Goal: Task Accomplishment & Management: Use online tool/utility

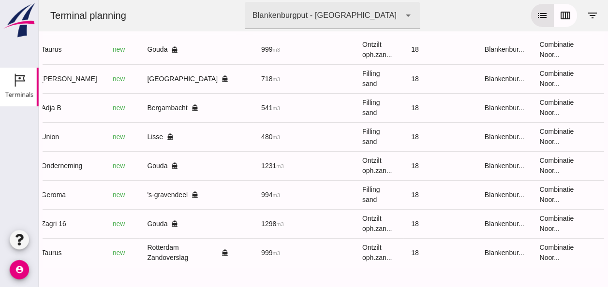
scroll to position [0, 259]
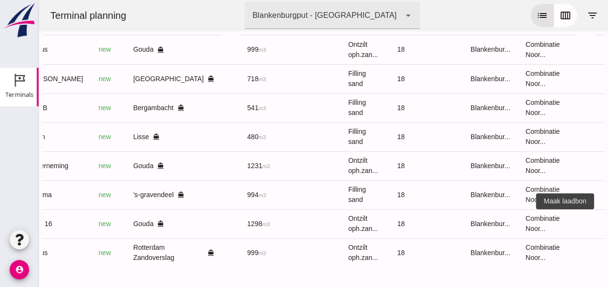
click at [607, 220] on icon "receipt_long" at bounding box center [612, 224] width 9 height 9
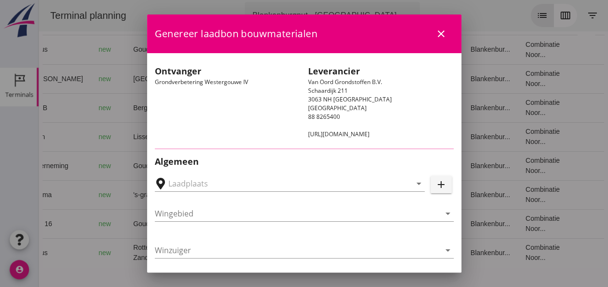
type input "Loswal Fa. J. Bos&Zonen, [GEOGRAPHIC_DATA]"
type input "Zagri 16"
type input "[PERSON_NAME]"
type input "1298"
type input "Ontzilt oph.zand [75] (6120)"
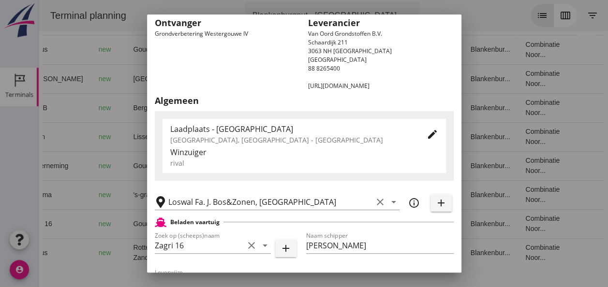
scroll to position [242, 0]
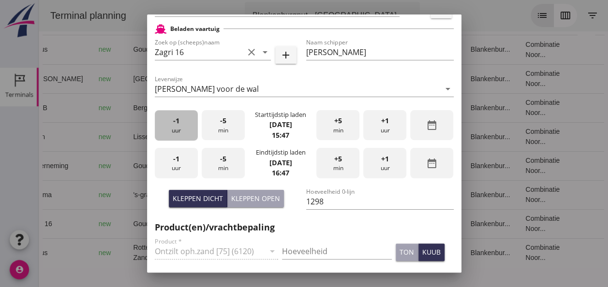
drag, startPoint x: 181, startPoint y: 129, endPoint x: 214, endPoint y: 135, distance: 33.4
click at [182, 130] on div "-1 uur" at bounding box center [176, 125] width 43 height 30
click at [226, 125] on div "-5 min" at bounding box center [223, 125] width 43 height 30
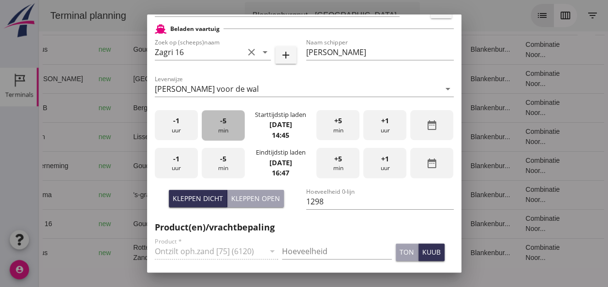
click at [226, 127] on div "-5 min" at bounding box center [223, 125] width 43 height 30
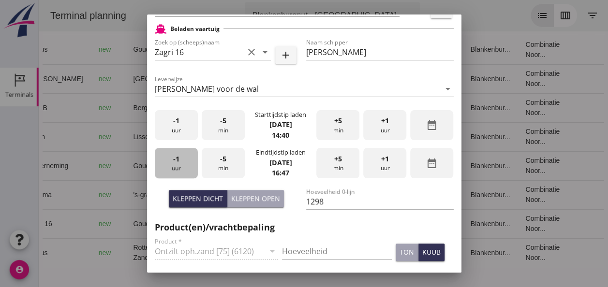
drag, startPoint x: 176, startPoint y: 165, endPoint x: 193, endPoint y: 167, distance: 17.0
click at [177, 165] on div "-1 uur" at bounding box center [176, 163] width 43 height 30
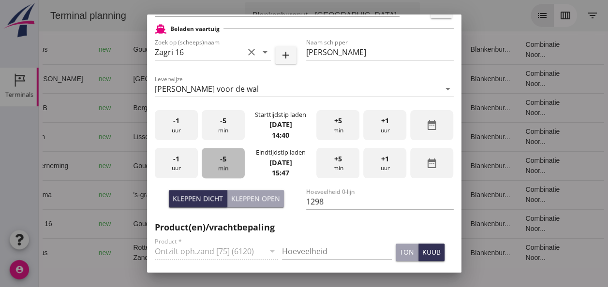
click at [222, 170] on div "-5 min" at bounding box center [223, 163] width 43 height 30
click at [223, 170] on div "-5 min" at bounding box center [223, 163] width 43 height 30
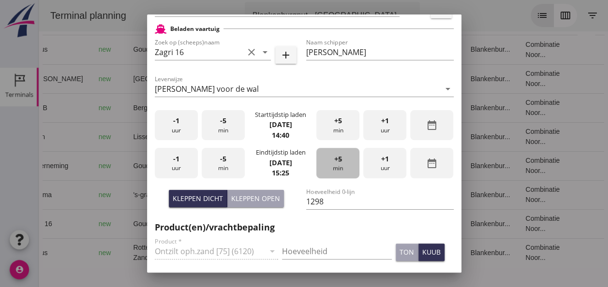
click at [334, 162] on span "+5" at bounding box center [338, 159] width 8 height 11
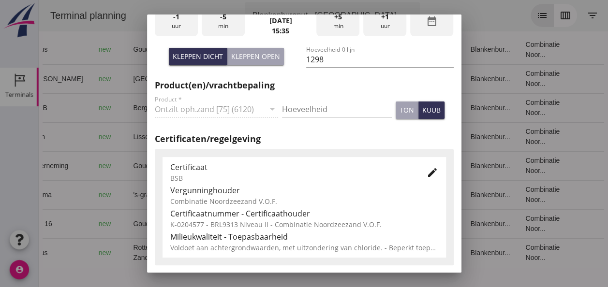
scroll to position [387, 0]
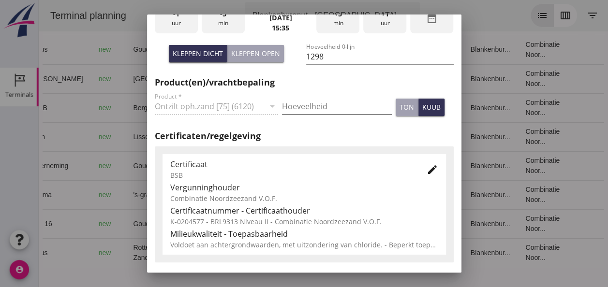
drag, startPoint x: 295, startPoint y: 104, endPoint x: 301, endPoint y: 107, distance: 6.3
click at [298, 105] on input "Hoeveelheid" at bounding box center [337, 106] width 110 height 15
type input "1298"
click at [422, 105] on div "kuub" at bounding box center [431, 107] width 18 height 10
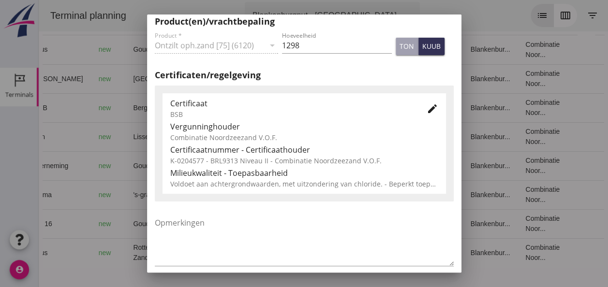
scroll to position [493, 0]
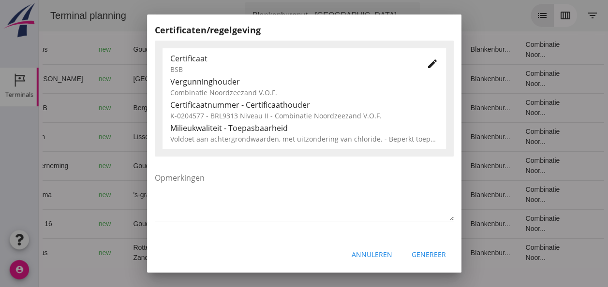
click at [421, 256] on div "Genereer" at bounding box center [429, 255] width 34 height 10
